Goal: Task Accomplishment & Management: Manage account settings

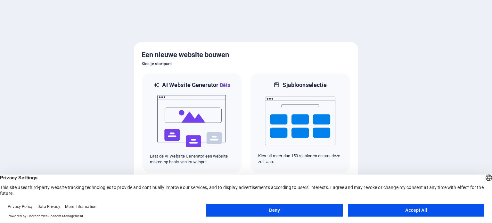
click at [383, 209] on button "Accept All" at bounding box center [416, 209] width 136 height 13
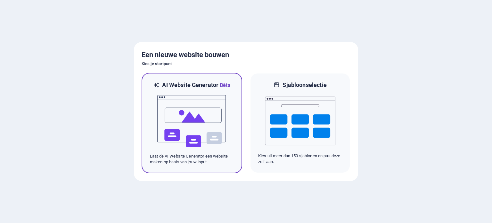
click at [189, 121] on img at bounding box center [192, 121] width 70 height 64
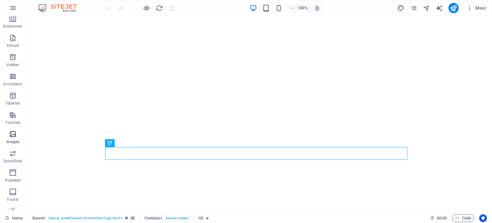
scroll to position [43, 0]
click at [13, 136] on icon "button" at bounding box center [13, 133] width 8 height 8
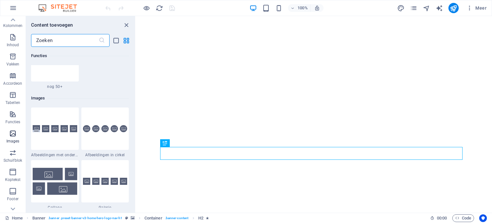
scroll to position [3248, 0]
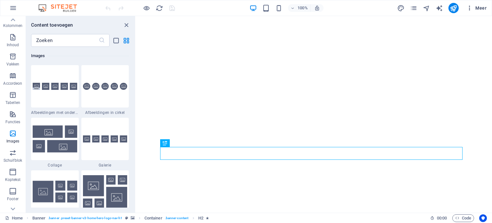
click at [482, 10] on span "Meer" at bounding box center [476, 8] width 20 height 6
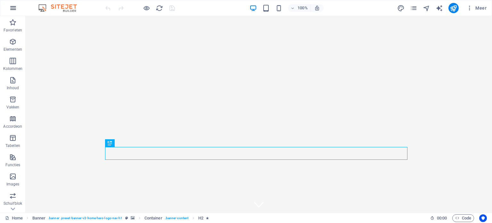
click at [11, 8] on icon "button" at bounding box center [13, 8] width 8 height 8
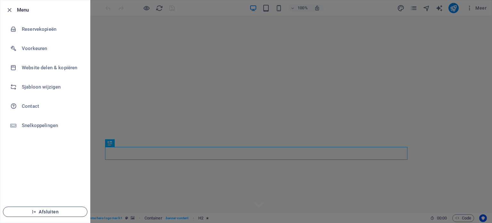
click at [48, 211] on span "Afsluiten" at bounding box center [45, 211] width 74 height 5
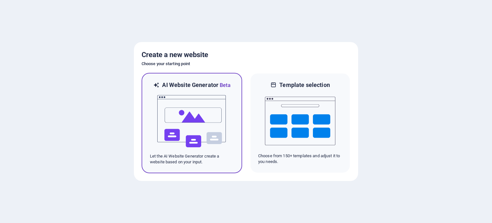
click at [215, 107] on img at bounding box center [192, 121] width 70 height 64
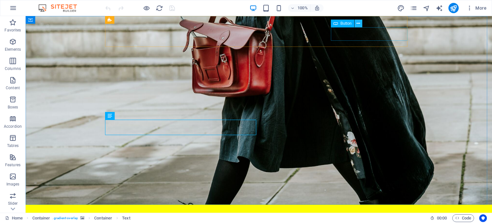
click at [358, 25] on icon at bounding box center [359, 23] width 4 height 7
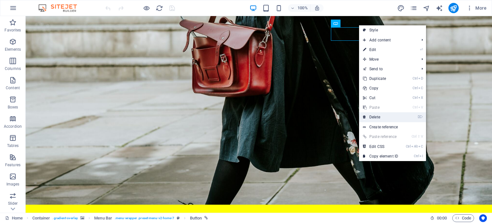
click at [373, 115] on link "⌦ Delete" at bounding box center [380, 117] width 43 height 10
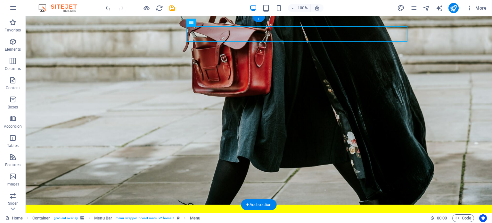
click at [74, 78] on figure at bounding box center [259, 110] width 466 height 188
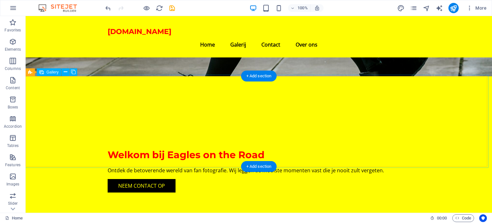
scroll to position [128, 0]
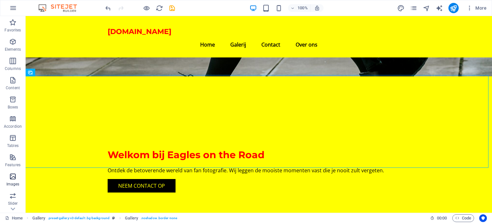
click at [12, 184] on p "Images" at bounding box center [12, 183] width 13 height 5
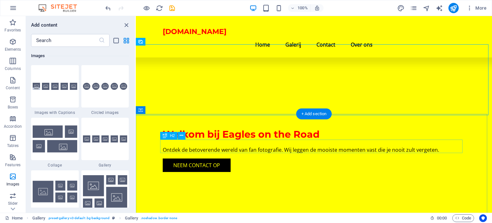
scroll to position [148, 0]
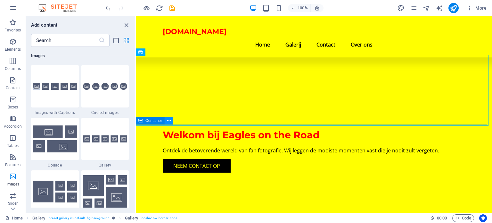
click at [168, 119] on icon at bounding box center [169, 120] width 4 height 7
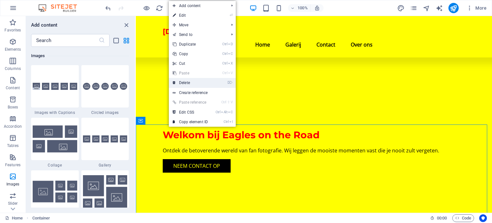
click at [186, 80] on link "⌦ Delete" at bounding box center [190, 83] width 43 height 10
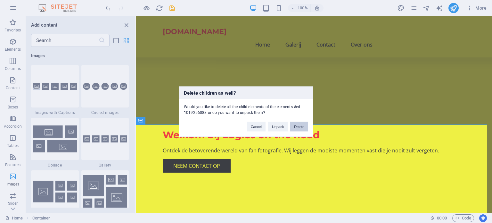
click at [297, 125] on button "Delete" at bounding box center [299, 126] width 18 height 10
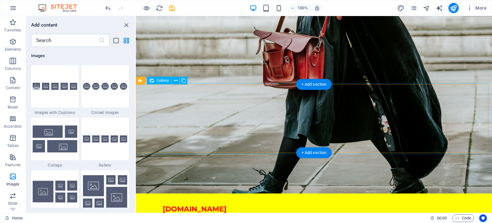
scroll to position [0, 0]
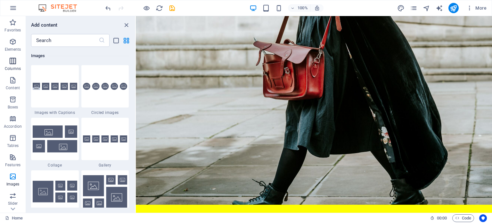
click at [12, 61] on icon "button" at bounding box center [13, 61] width 8 height 8
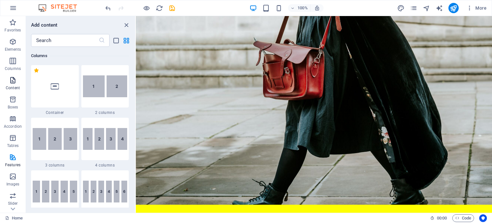
click at [13, 85] on span "Content" at bounding box center [13, 83] width 26 height 15
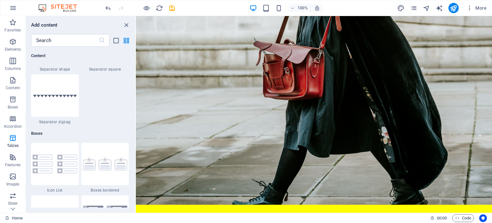
scroll to position [1649, 0]
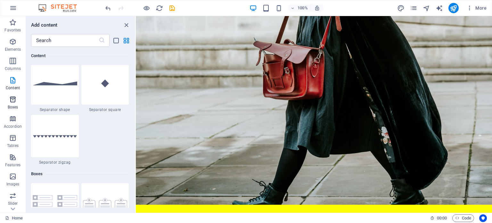
click at [12, 99] on icon "button" at bounding box center [13, 99] width 8 height 8
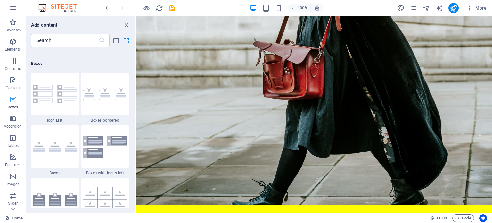
scroll to position [1767, 0]
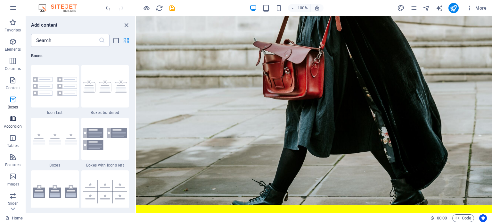
click at [12, 118] on icon "button" at bounding box center [13, 119] width 8 height 8
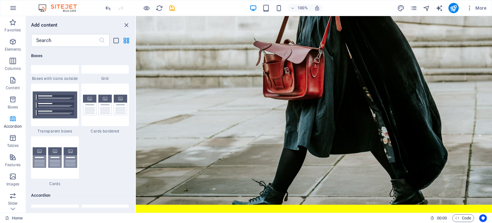
scroll to position [2045, 0]
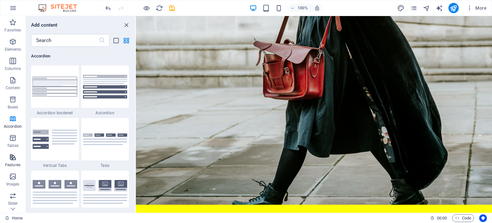
click at [12, 160] on icon "button" at bounding box center [13, 157] width 8 height 8
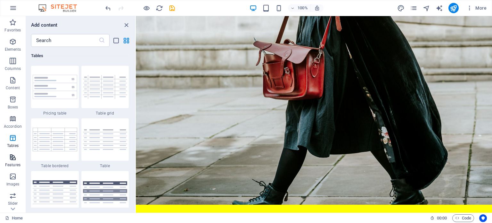
scroll to position [2497, 0]
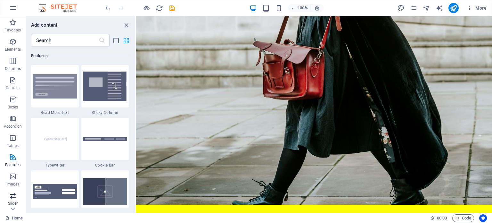
click at [12, 192] on icon "button" at bounding box center [13, 196] width 8 height 8
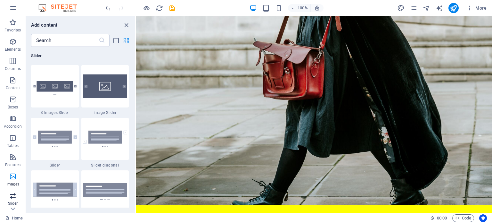
scroll to position [92, 0]
click at [12, 205] on p "Collections" at bounding box center [13, 207] width 20 height 5
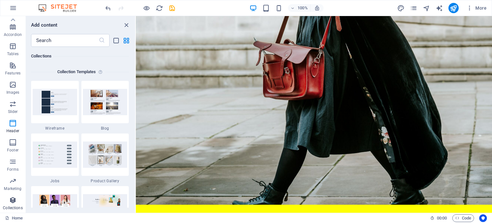
scroll to position [5864, 0]
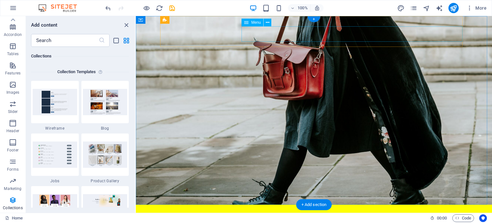
select select
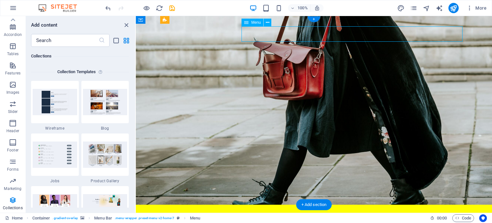
select select
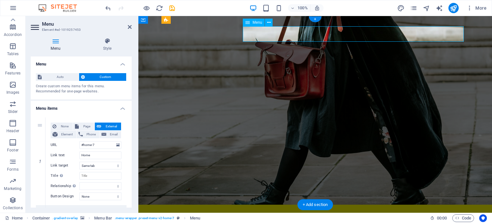
click at [270, 21] on icon at bounding box center [269, 22] width 4 height 7
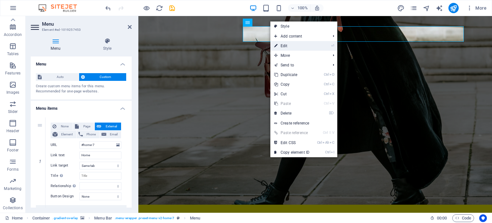
click at [278, 46] on link "⏎ Edit" at bounding box center [291, 46] width 43 height 10
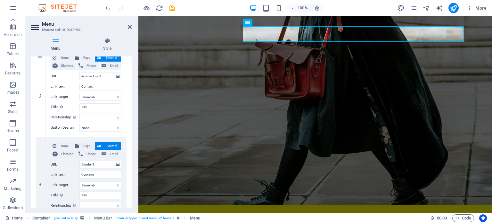
scroll to position [279, 0]
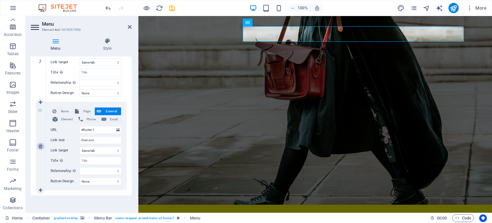
click at [41, 145] on icon at bounding box center [41, 146] width 4 height 4
select select
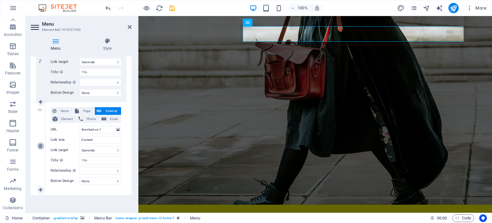
click at [41, 147] on icon at bounding box center [41, 146] width 4 height 4
select select
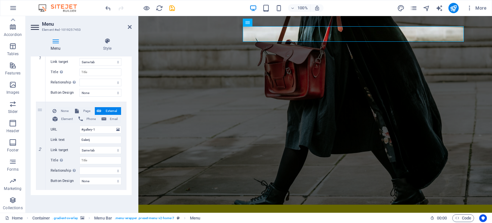
click at [0, 0] on icon at bounding box center [0, 0] width 0 height 0
select select
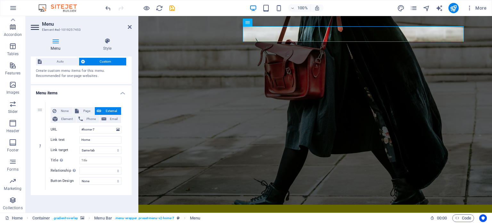
scroll to position [0, 0]
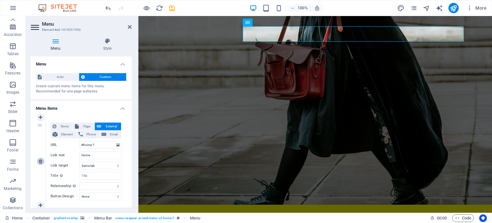
click at [39, 161] on icon at bounding box center [41, 161] width 4 height 4
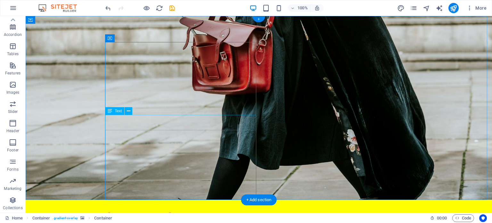
click at [130, 112] on icon at bounding box center [129, 111] width 4 height 7
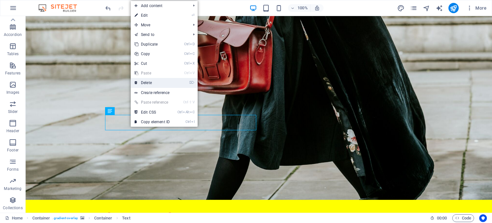
click at [149, 82] on link "⌦ Delete" at bounding box center [152, 83] width 43 height 10
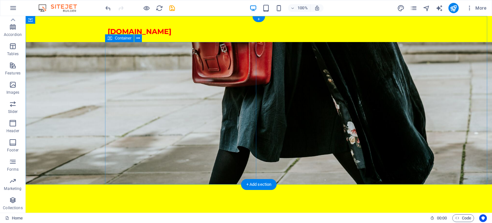
scroll to position [68, 0]
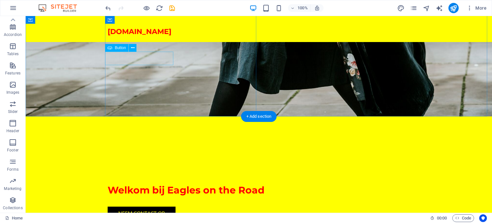
click at [146, 206] on div "Neem contact op" at bounding box center [259, 212] width 302 height 13
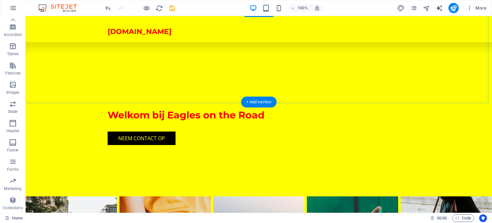
scroll to position [172, 0]
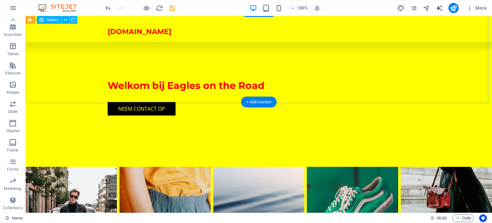
click at [96, 167] on li at bounding box center [71, 212] width 91 height 91
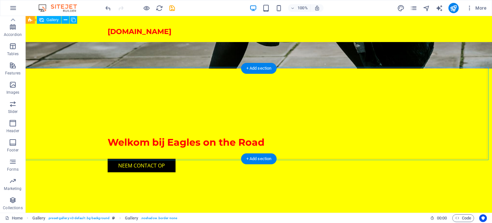
scroll to position [114, 0]
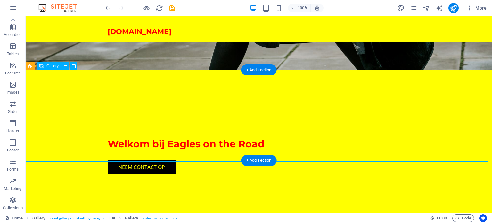
click at [65, 67] on icon at bounding box center [66, 65] width 4 height 7
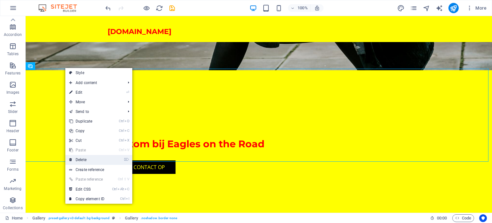
click at [78, 159] on link "⌦ Delete" at bounding box center [86, 160] width 43 height 10
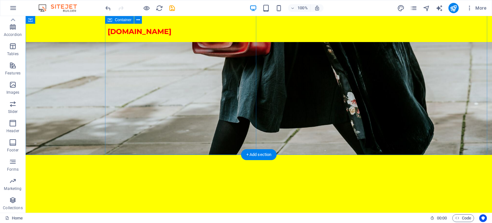
scroll to position [0, 0]
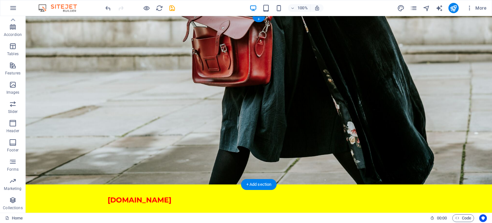
click at [379, 73] on figure at bounding box center [259, 100] width 466 height 168
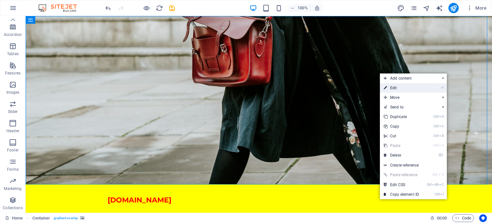
click at [400, 88] on link "⏎ Edit" at bounding box center [401, 88] width 43 height 10
select select "header"
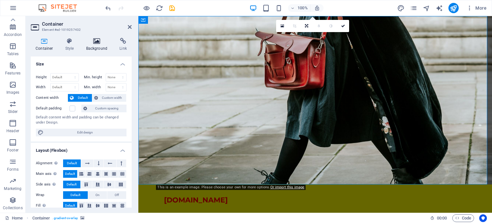
click at [97, 44] on icon at bounding box center [96, 41] width 31 height 6
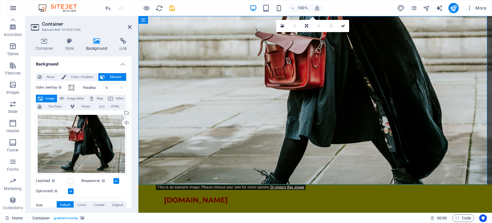
click at [13, 8] on icon "button" at bounding box center [13, 8] width 8 height 8
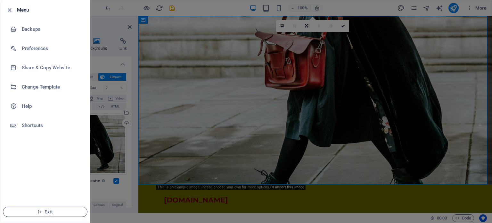
click at [50, 212] on span "Exit" at bounding box center [45, 211] width 74 height 5
